Goal: Complete application form

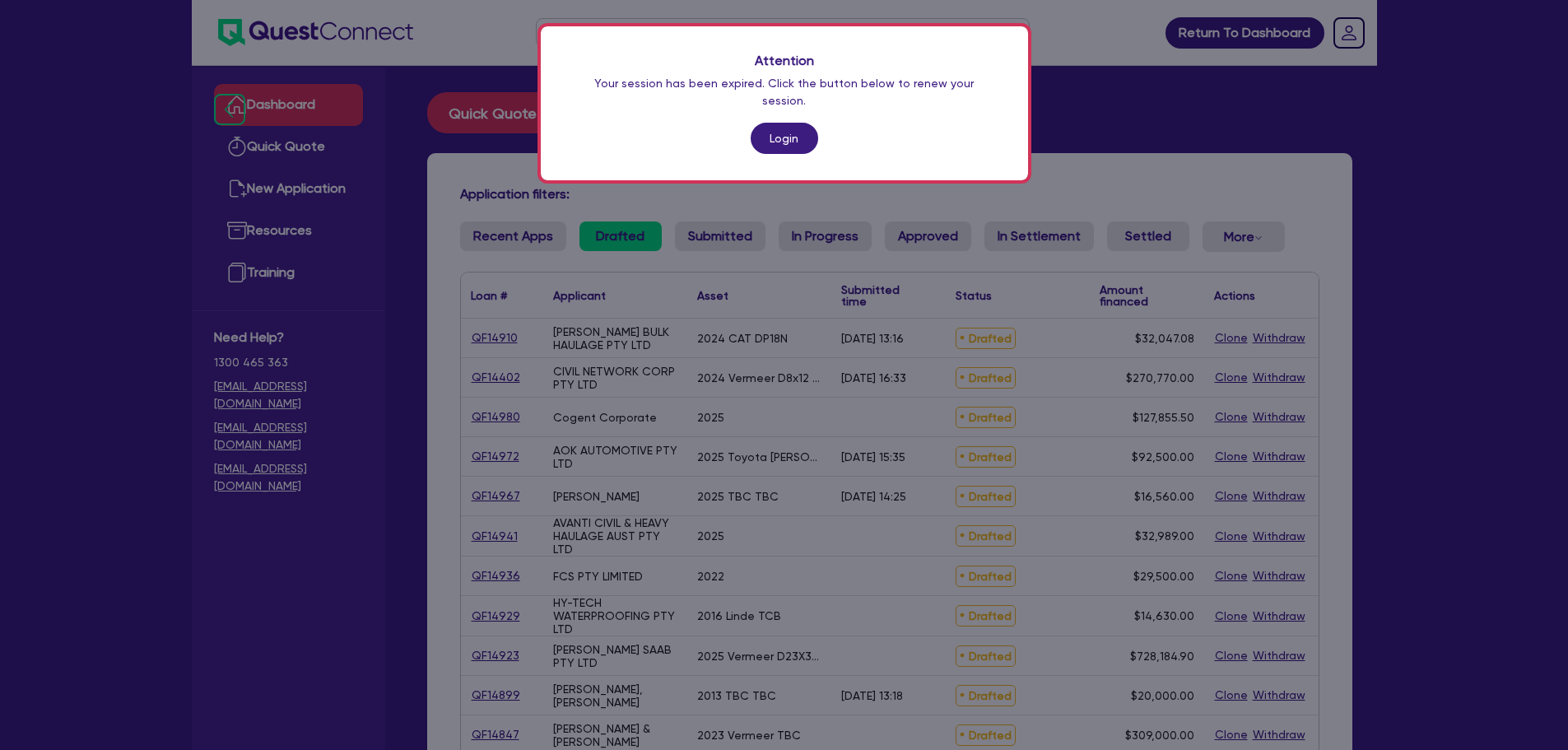
click at [789, 123] on link "Login" at bounding box center [785, 139] width 68 height 31
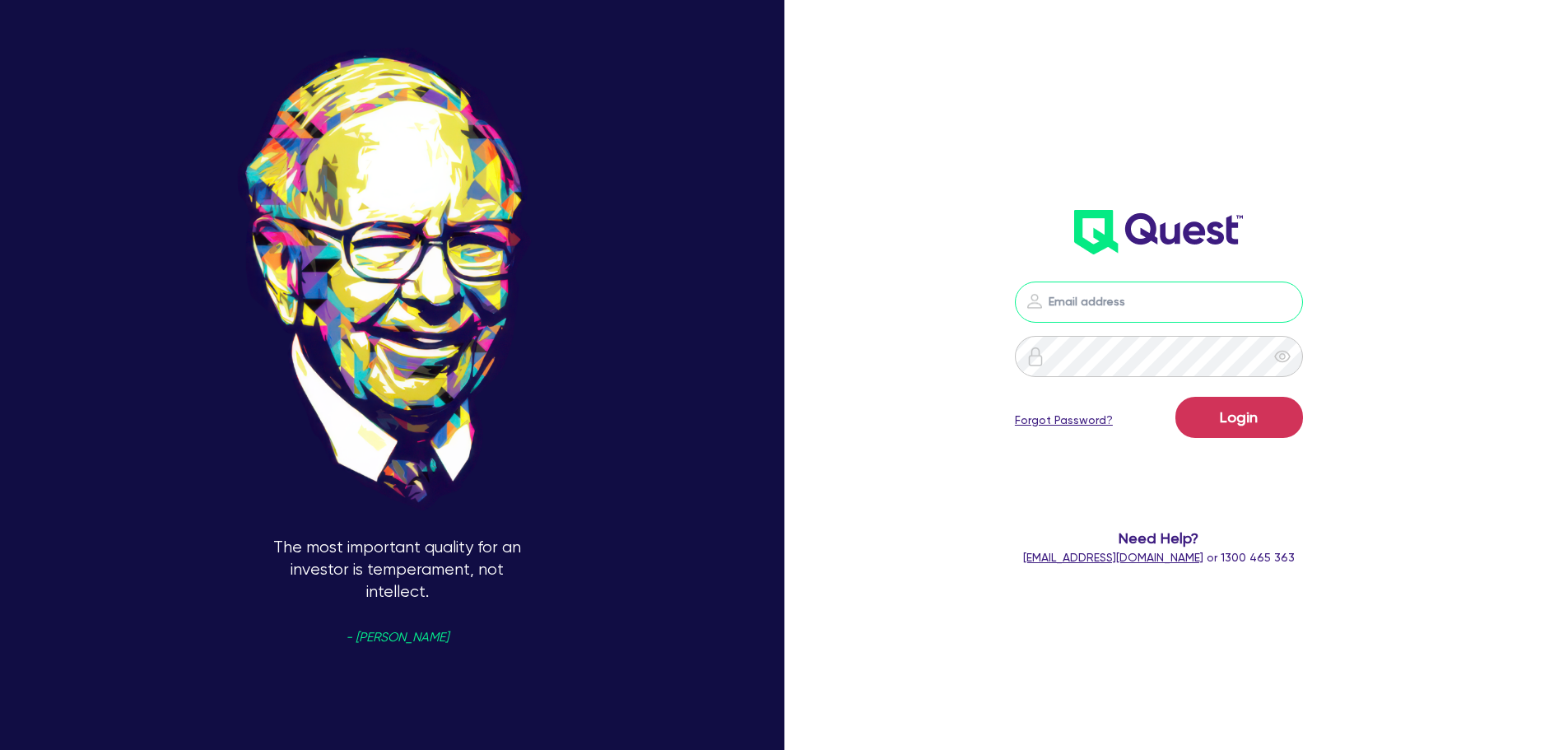
click at [1194, 301] on input "email" at bounding box center [1159, 302] width 288 height 42
type input "[PERSON_NAME][EMAIL_ADDRESS][DOMAIN_NAME]"
click at [1176, 397] on button "Login" at bounding box center [1239, 417] width 127 height 42
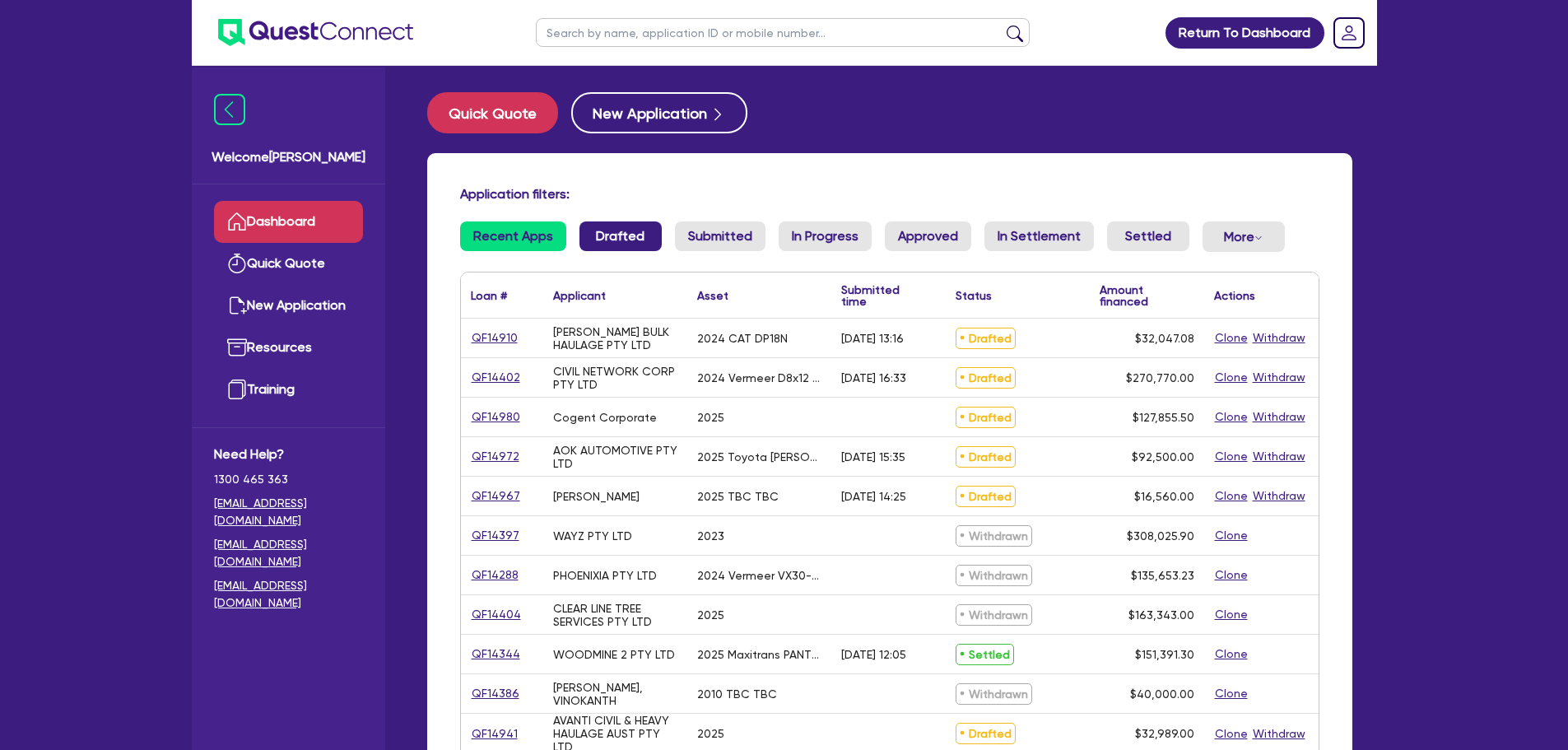
click at [632, 240] on link "Drafted" at bounding box center [620, 236] width 82 height 29
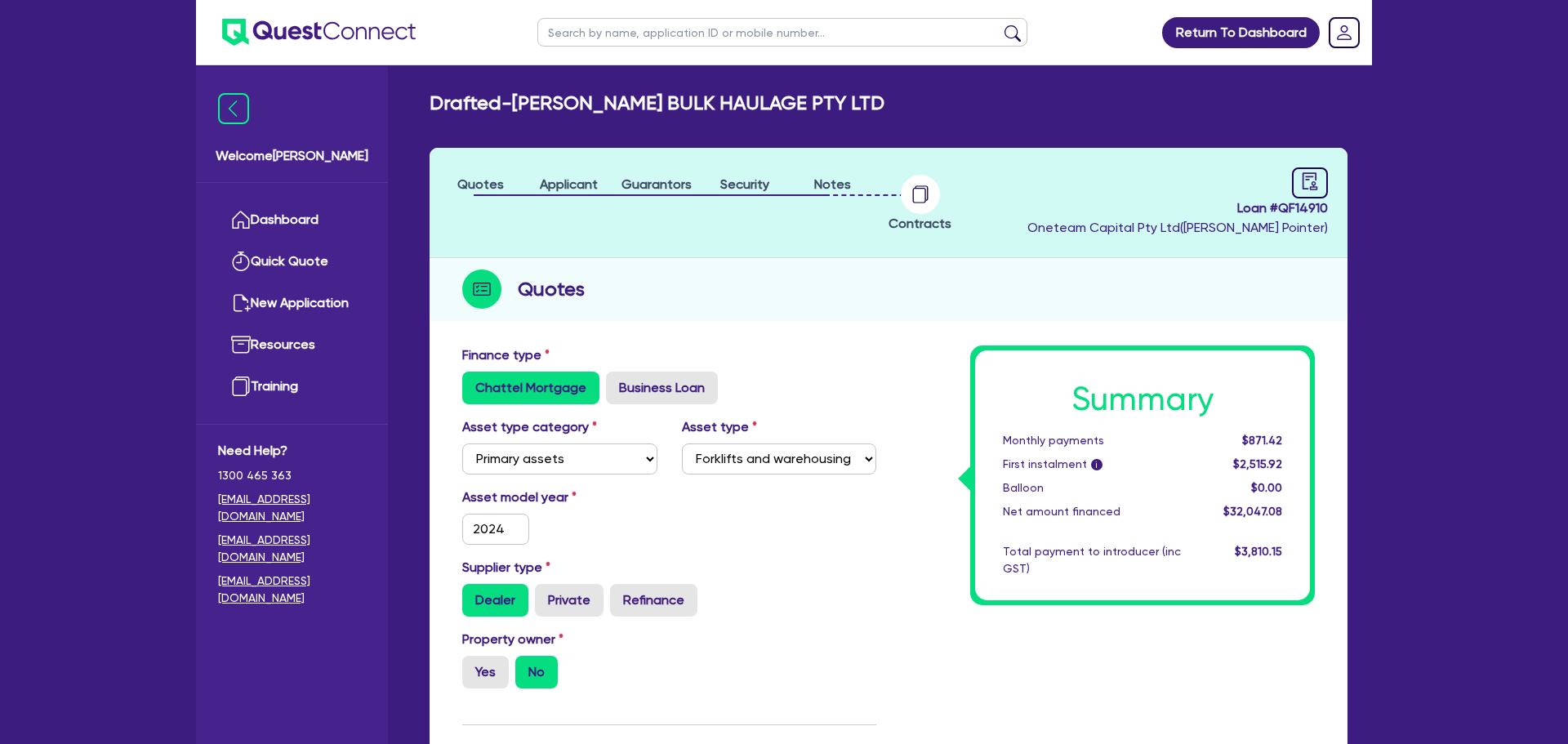
select select "PRIMARY_ASSETS"
select select "FORKLIFTS_AND_WAREHOUSING_EQUIPMENT"
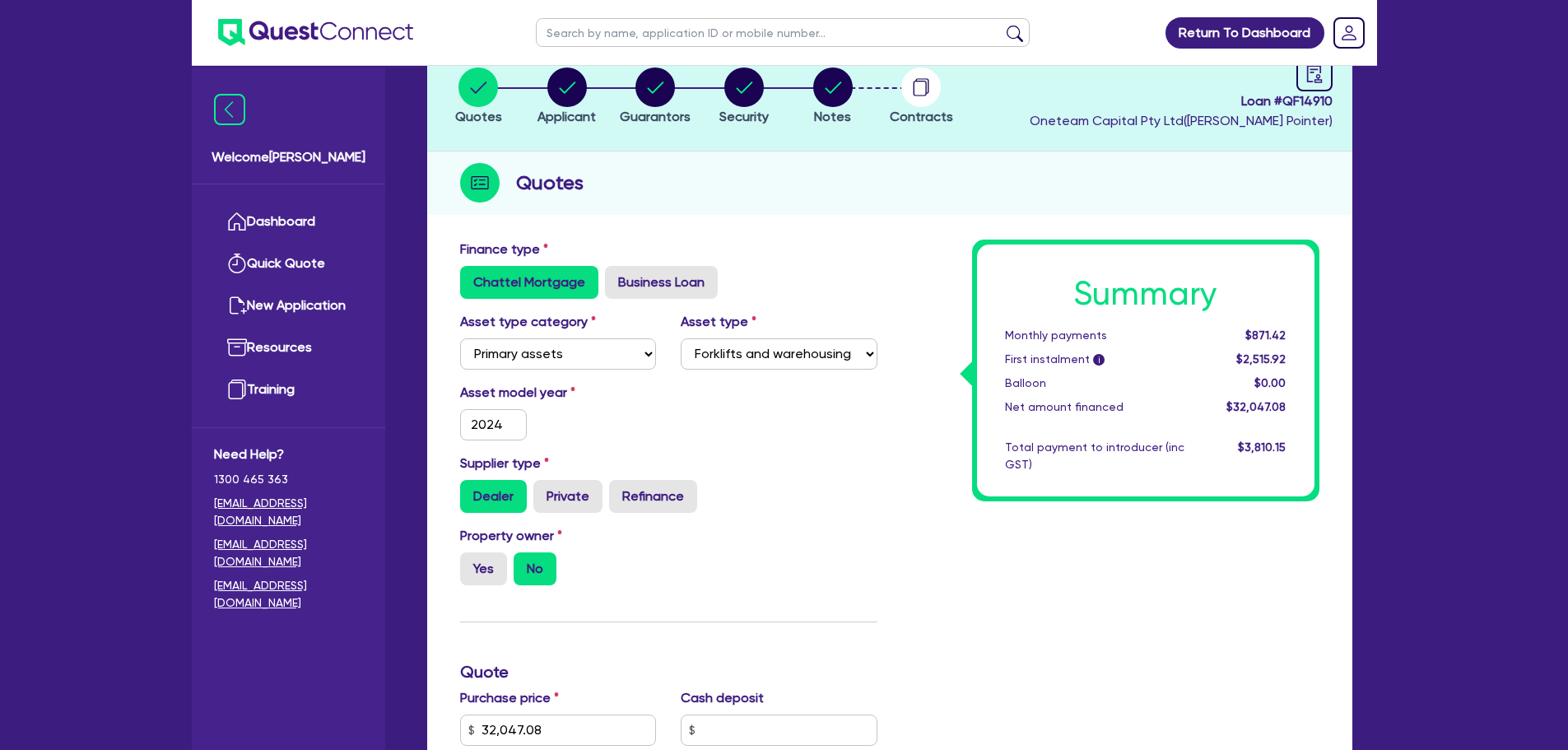
scroll to position [4, 0]
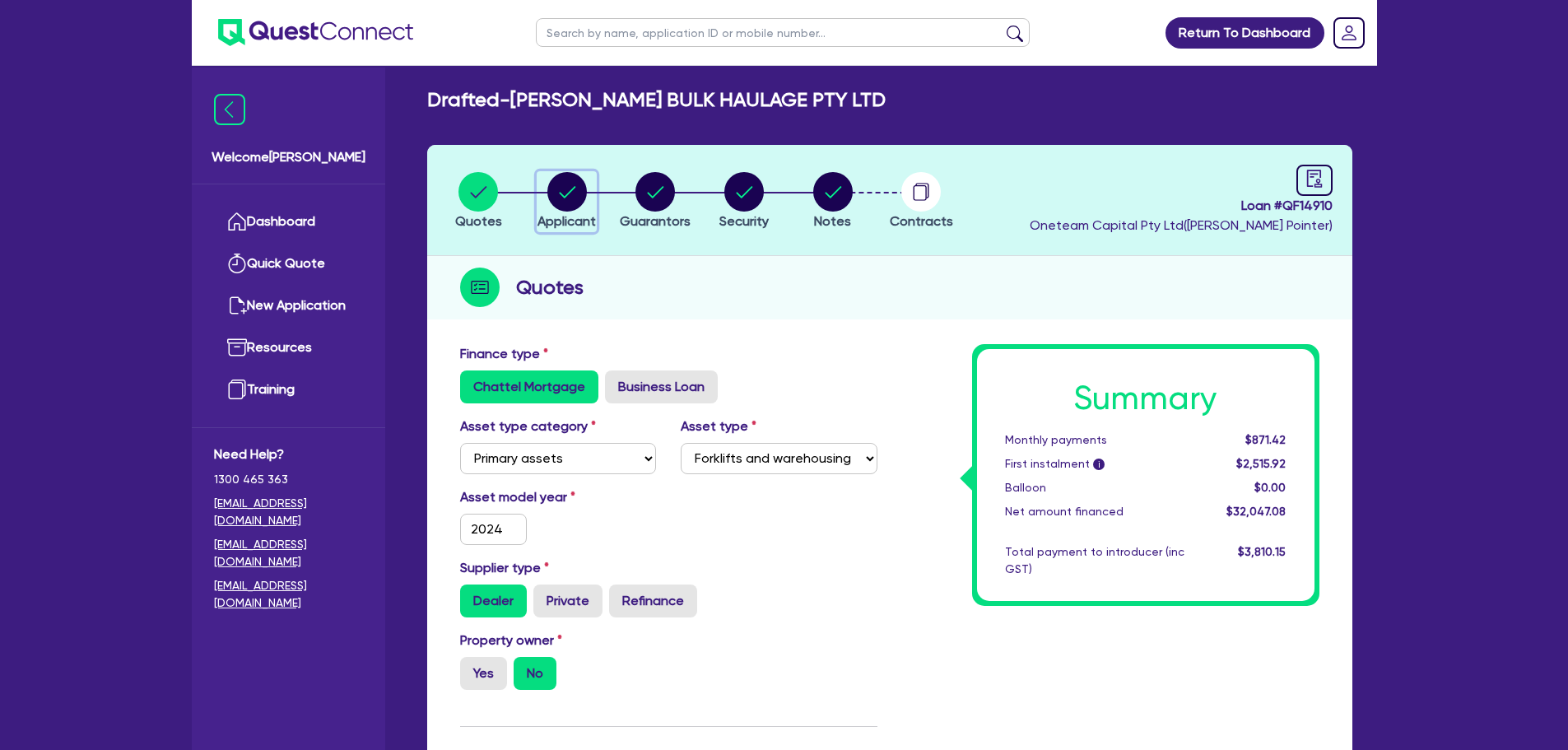
click at [561, 192] on circle "button" at bounding box center [567, 192] width 40 height 40
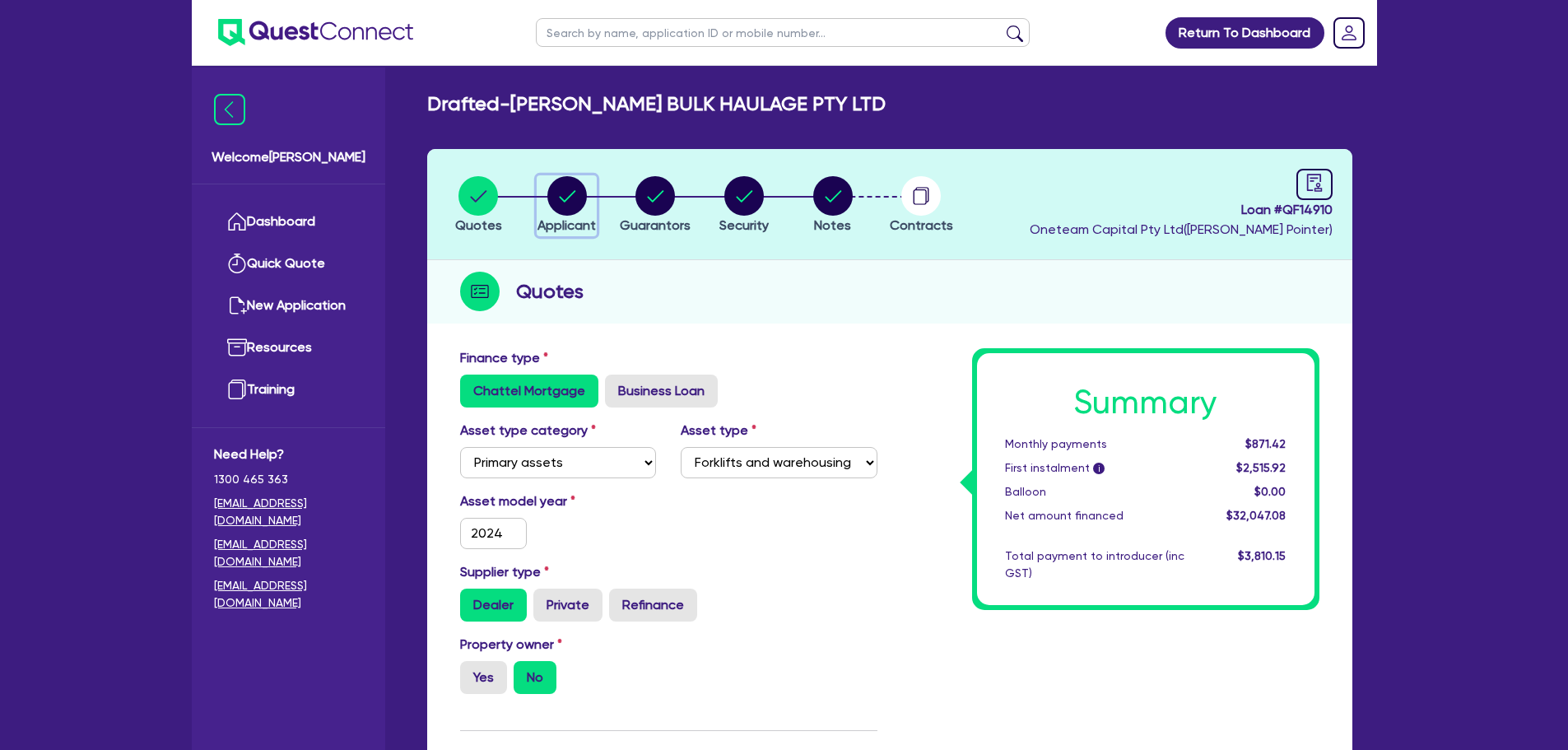
select select "COMPANY"
select select "TRANSPORT_WAREHOUSING"
select select "PASSENGERS_FREIGHT_TRANSPORT"
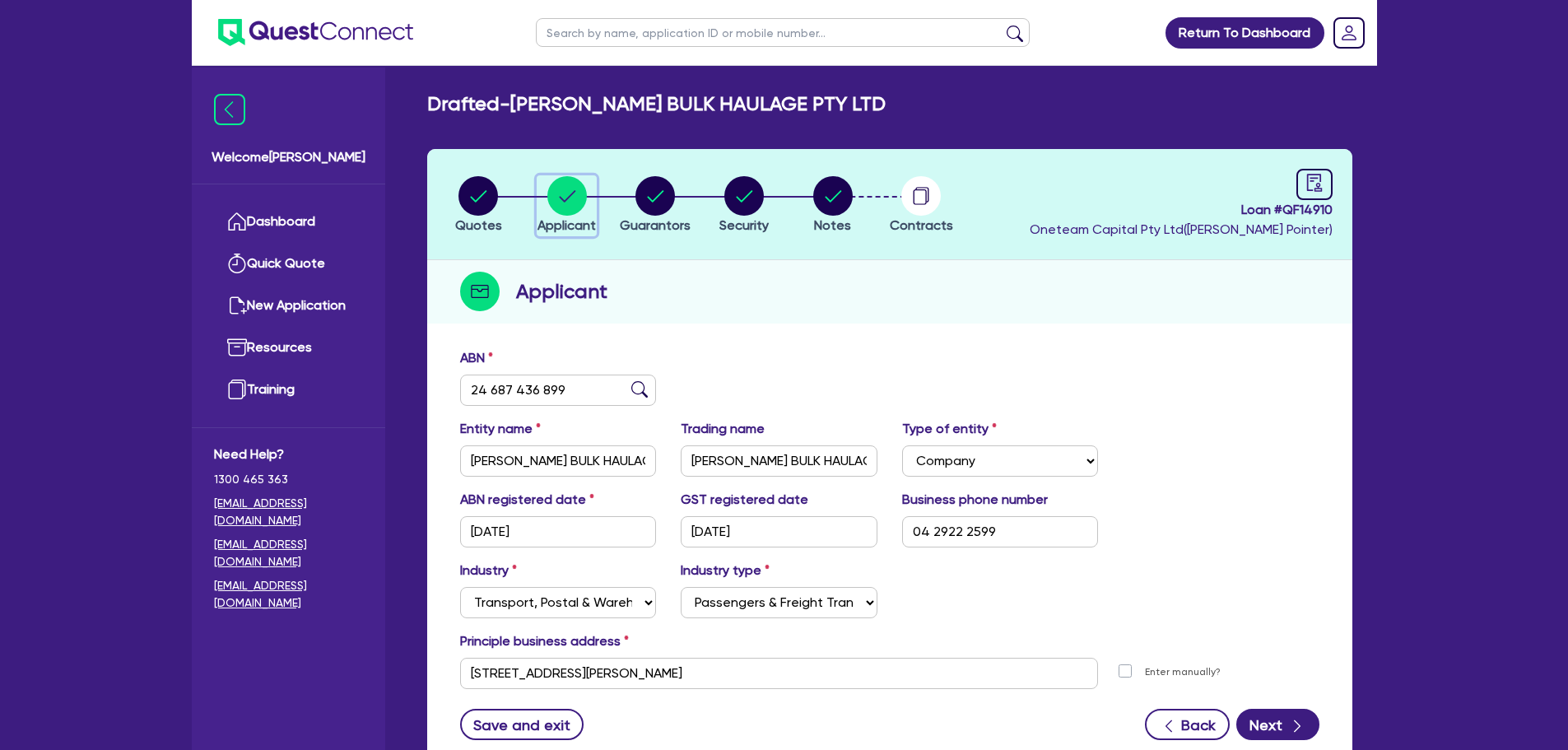
scroll to position [82, 0]
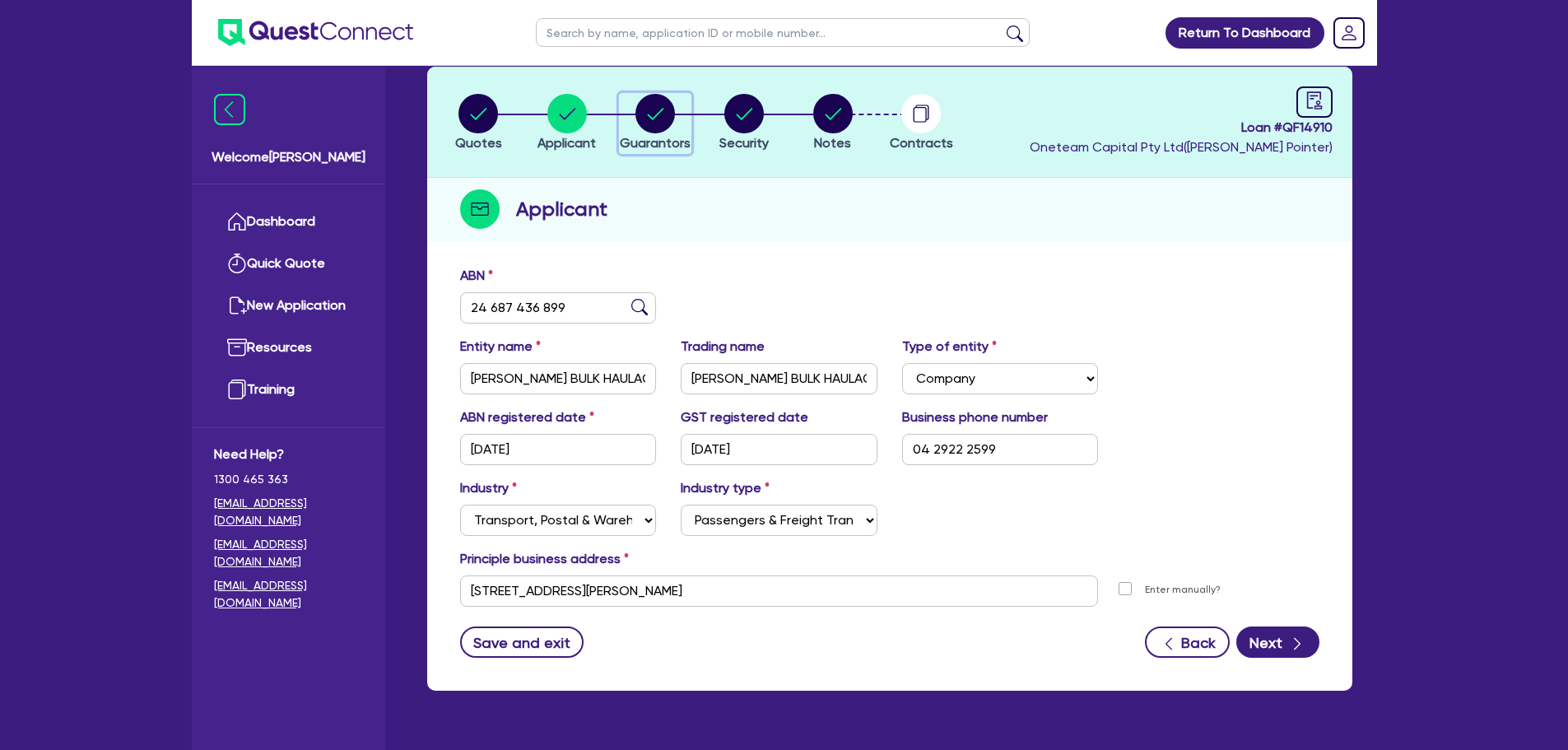
click at [645, 121] on circle "button" at bounding box center [656, 113] width 40 height 40
select select "MR"
select select "NSW"
select select "SINGLE"
select select "CASH"
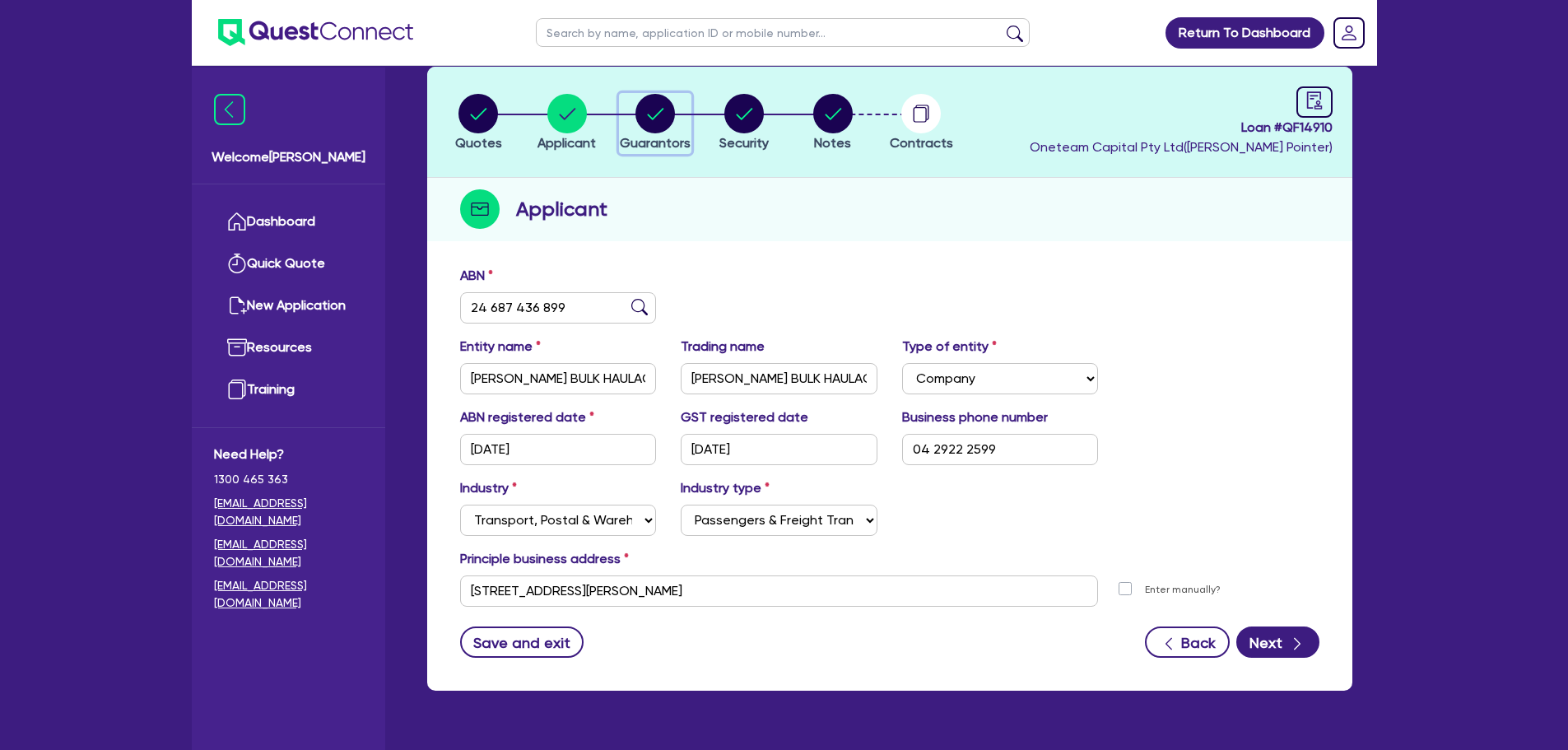
select select "VEHICLE"
select select "OTHER"
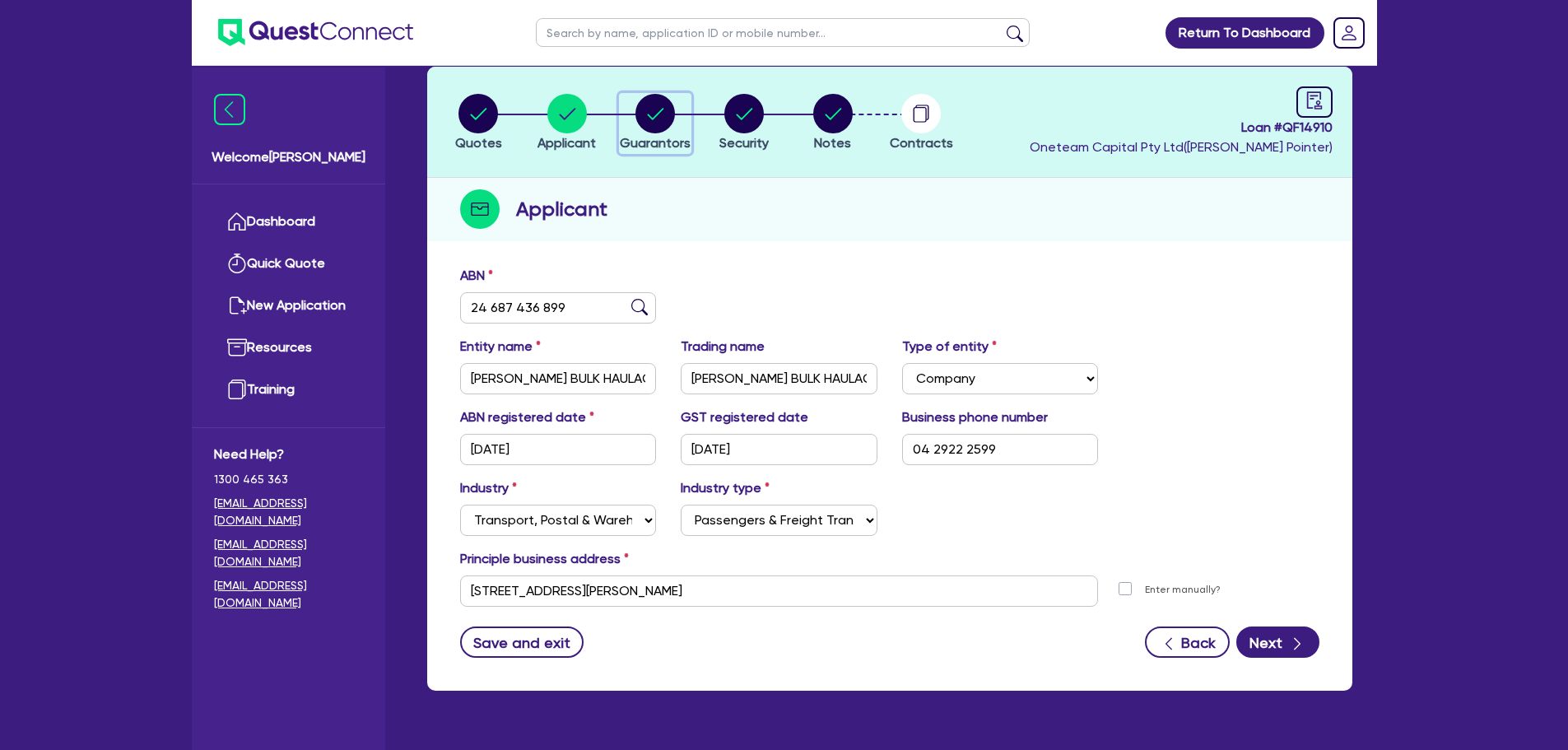
select select "OTHER"
select select "TRUCK"
select select "HOUSEHOLD_PERSONAL"
